Goal: Information Seeking & Learning: Learn about a topic

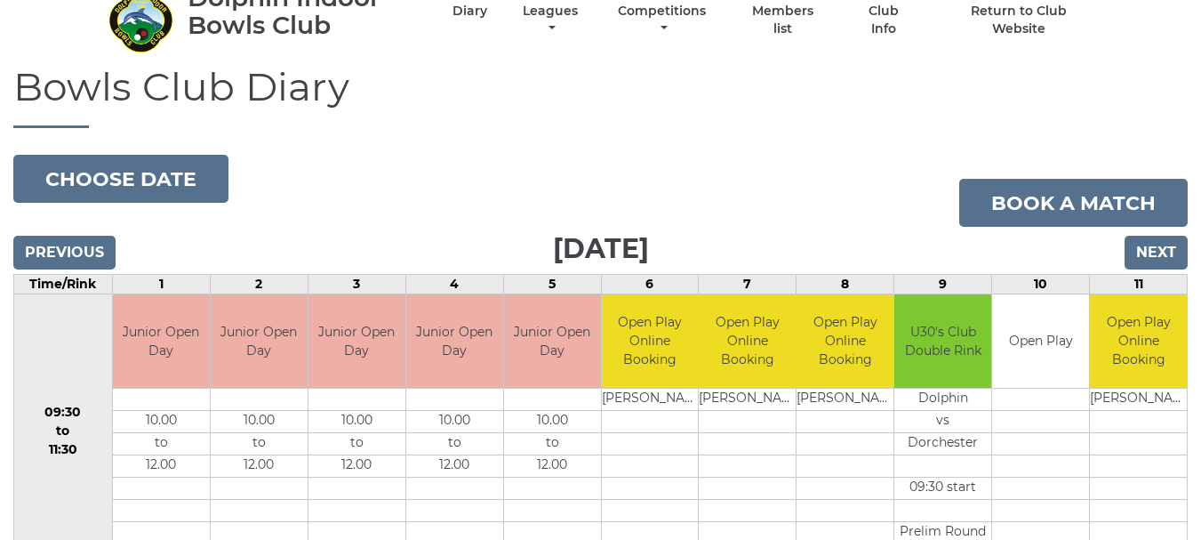
scroll to position [68, 0]
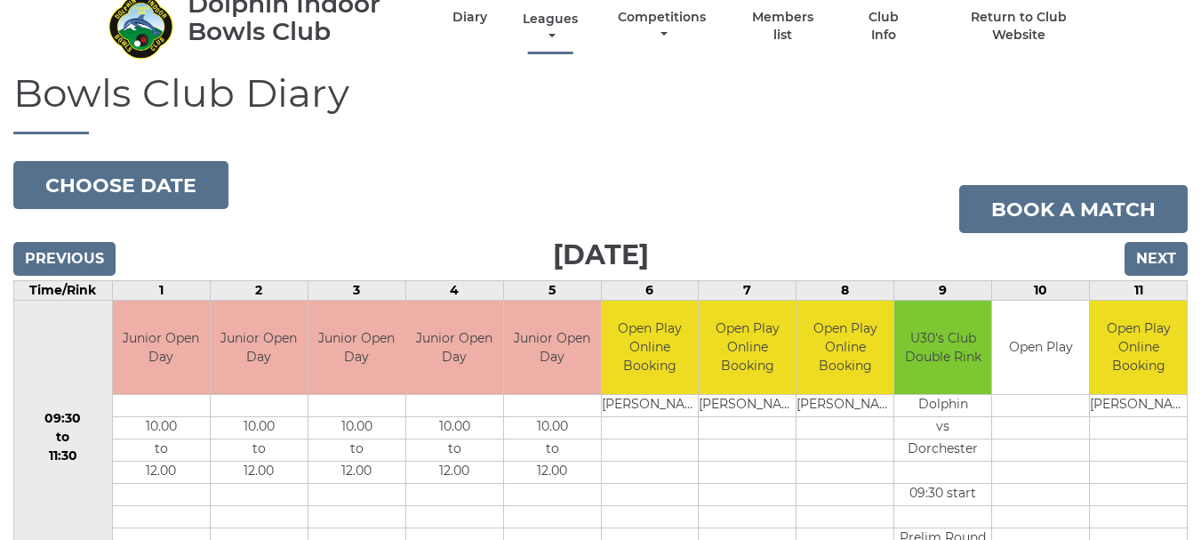
click at [553, 22] on link "Leagues" at bounding box center [550, 28] width 64 height 35
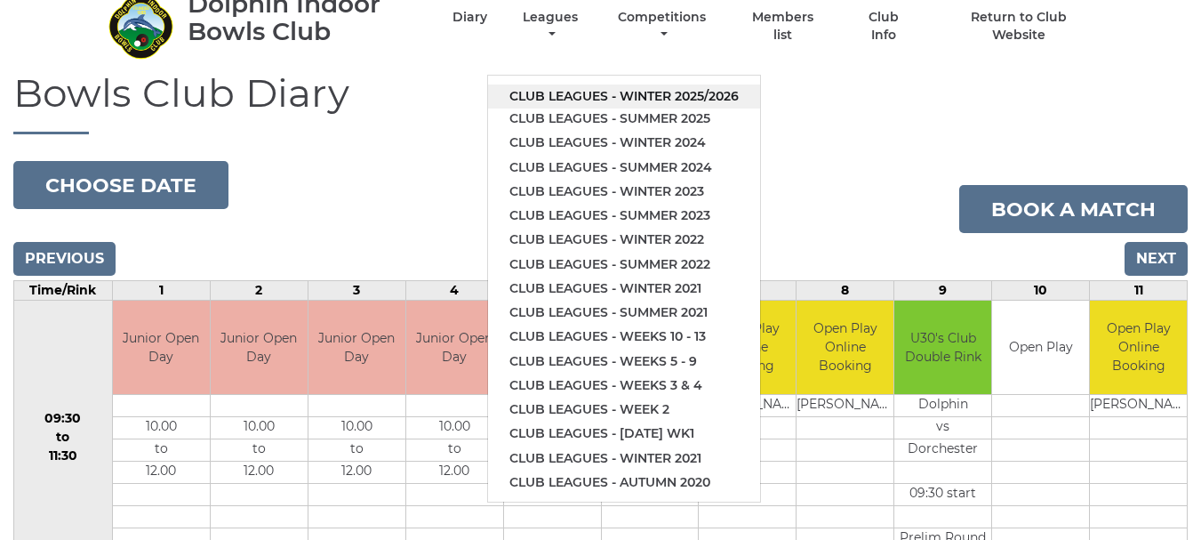
click at [538, 94] on link "Club leagues - Winter 2025/2026" at bounding box center [624, 96] width 272 height 24
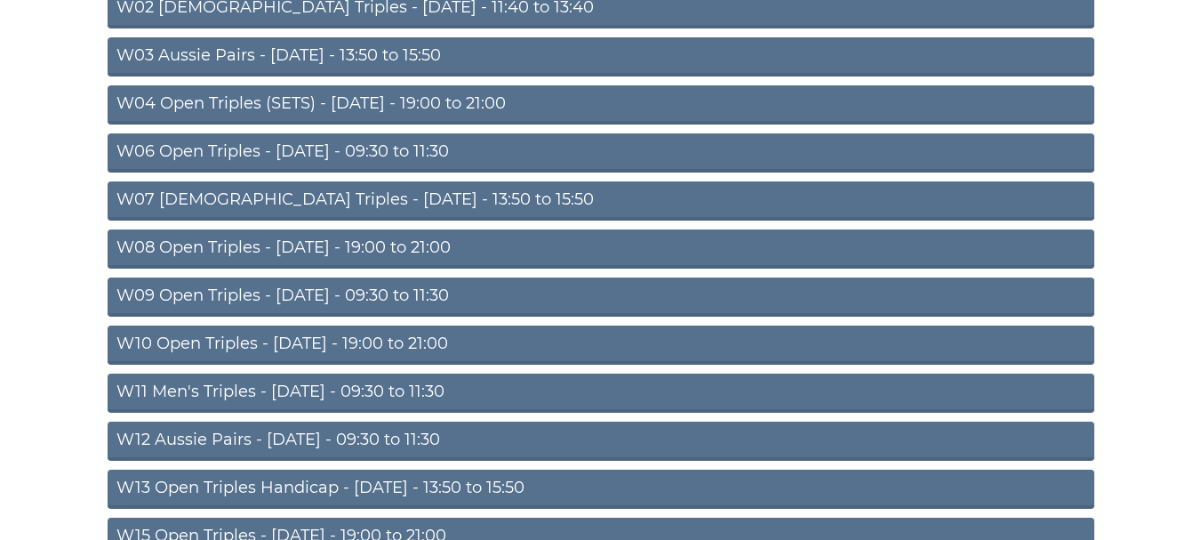
scroll to position [312, 0]
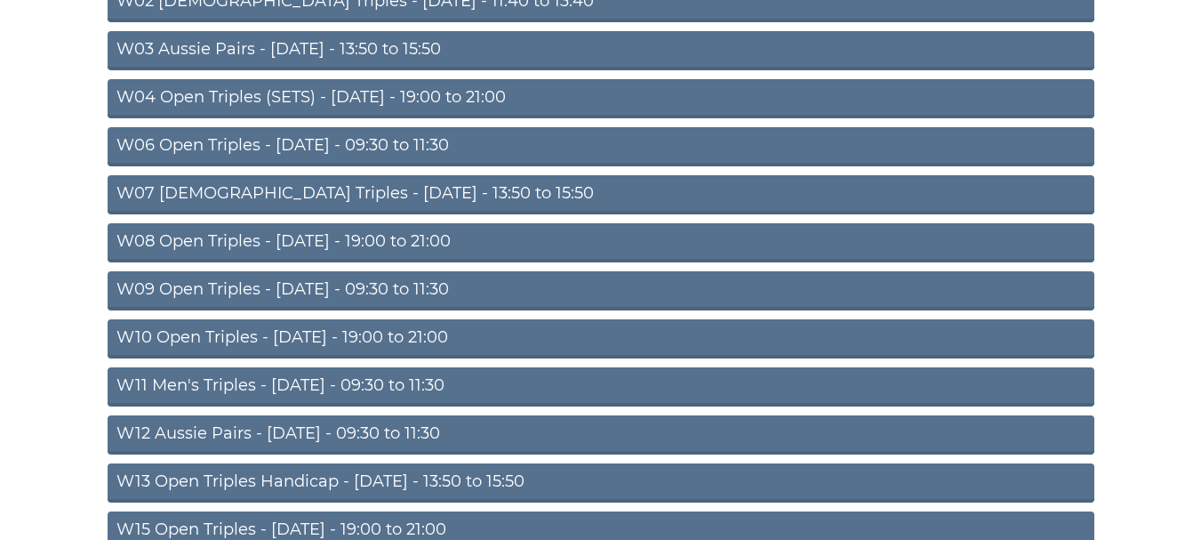
click at [385, 330] on link "W10 Open Triples - Wednesday - 19:00 to 21:00" at bounding box center [601, 338] width 987 height 39
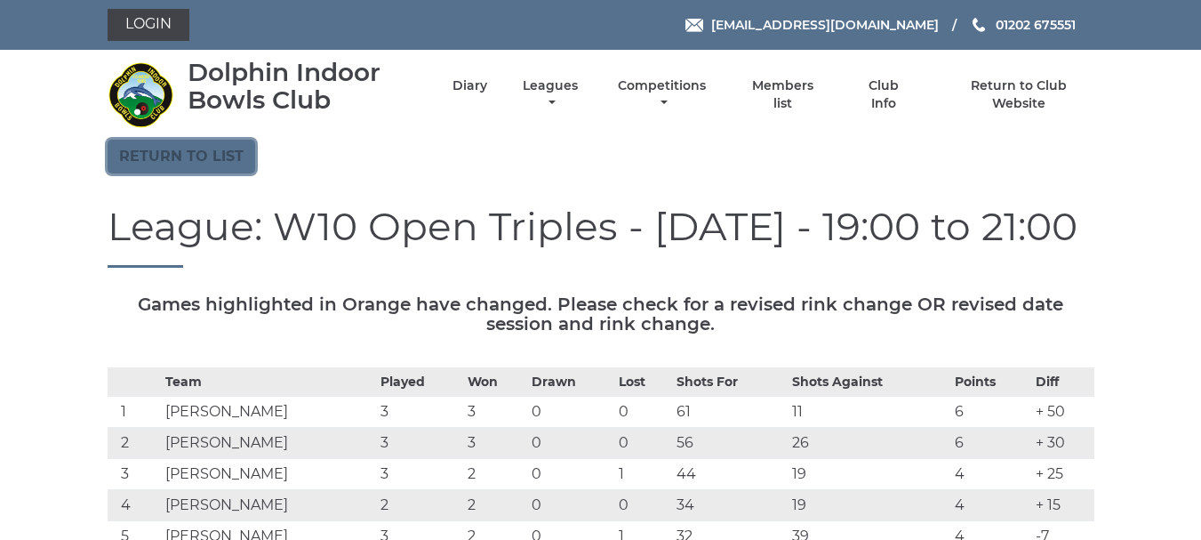
click at [201, 147] on link "Return to list" at bounding box center [182, 157] width 148 height 34
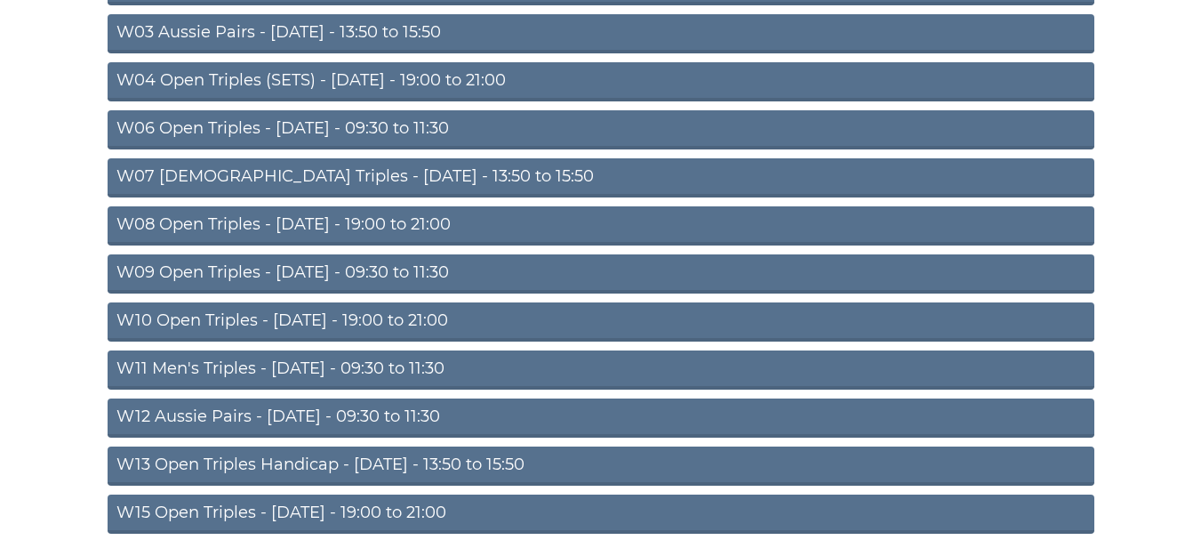
scroll to position [331, 0]
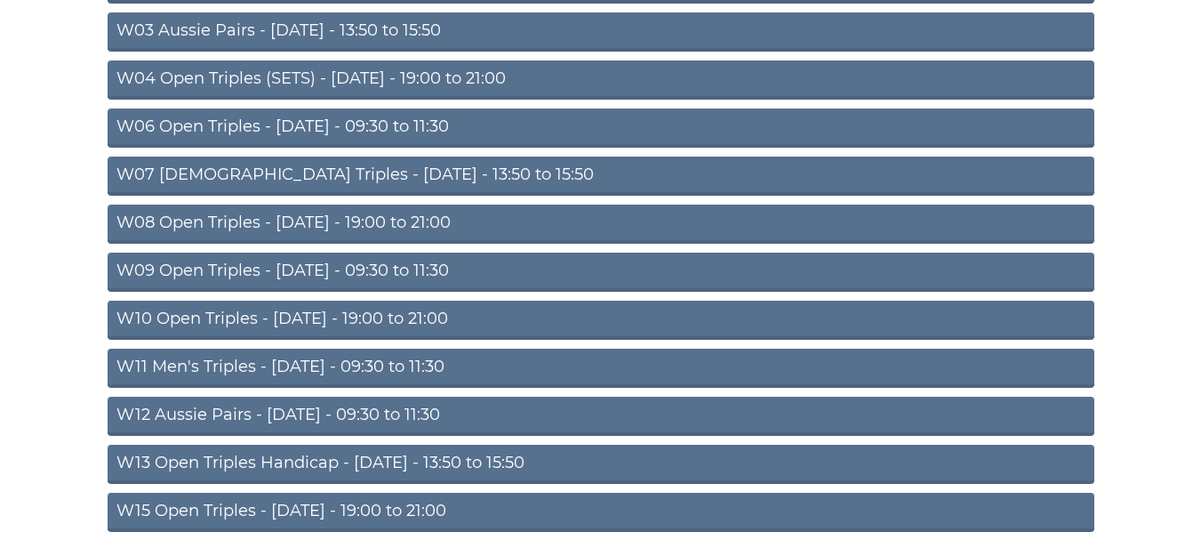
click at [435, 511] on link "W15 Open Triples - Thursday - 19:00 to 21:00" at bounding box center [601, 511] width 987 height 39
